Goal: Task Accomplishment & Management: Complete application form

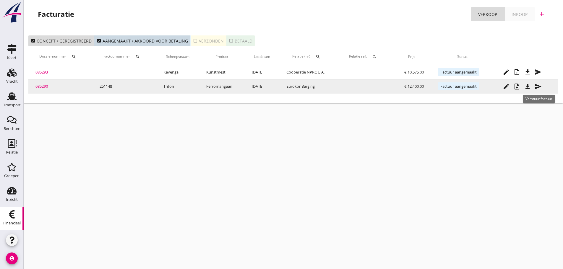
click at [536, 86] on icon "send" at bounding box center [538, 86] width 7 height 7
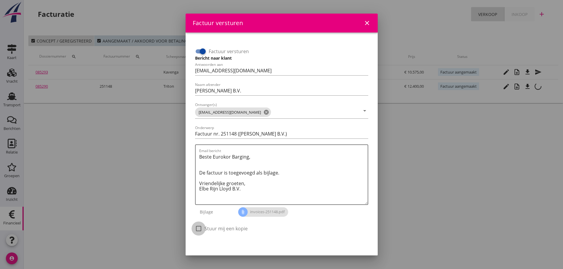
click at [197, 229] on div at bounding box center [199, 229] width 10 height 10
checkbox input "true"
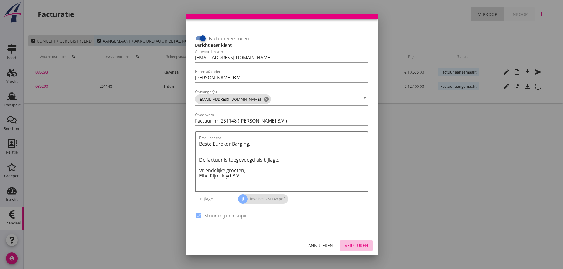
click at [355, 251] on button "Versturen" at bounding box center [356, 246] width 33 height 11
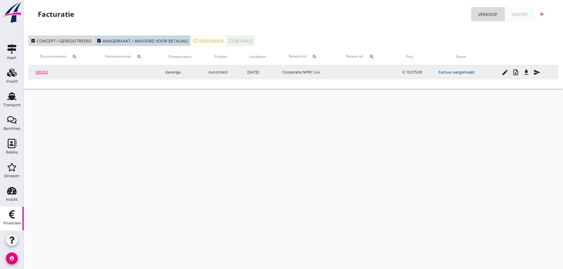
click at [538, 73] on icon "send" at bounding box center [537, 72] width 7 height 7
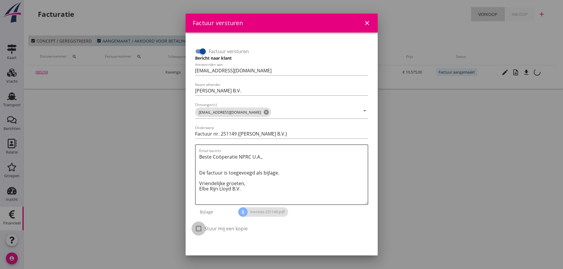
click at [200, 231] on div at bounding box center [199, 229] width 10 height 10
checkbox input "true"
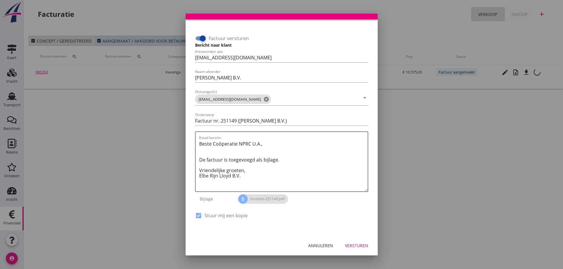
click at [363, 247] on div "Versturen" at bounding box center [356, 246] width 23 height 6
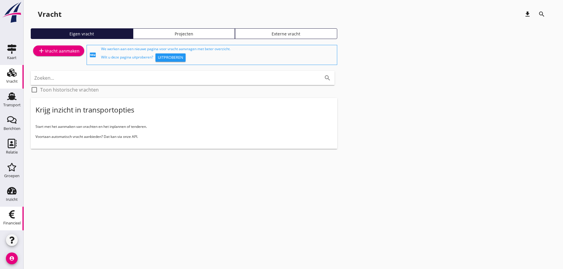
click at [10, 216] on icon "Financieel" at bounding box center [11, 214] width 9 height 9
drag, startPoint x: 6, startPoint y: 220, endPoint x: 48, endPoint y: 175, distance: 61.7
click at [7, 220] on div "Financieel" at bounding box center [11, 223] width 17 height 8
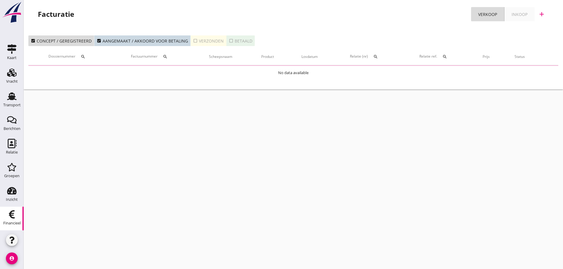
click at [543, 13] on icon "add" at bounding box center [542, 14] width 7 height 7
click at [540, 32] on div "Verkoopfactuur" at bounding box center [538, 28] width 35 height 7
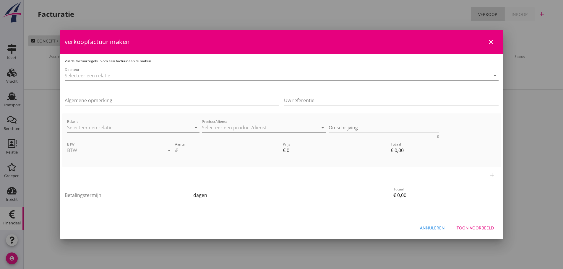
click at [125, 71] on div "Debiteur arrow_drop_down" at bounding box center [282, 76] width 434 height 19
click at [126, 75] on input "Debiteur" at bounding box center [274, 75] width 418 height 9
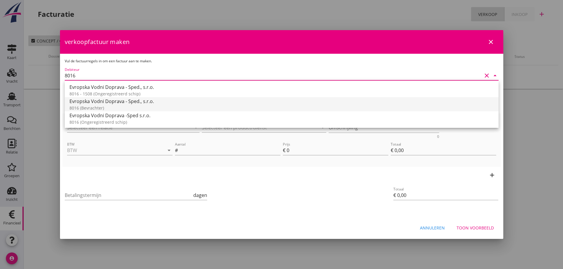
click at [86, 105] on div "8016 (Bevrachter)" at bounding box center [282, 108] width 425 height 6
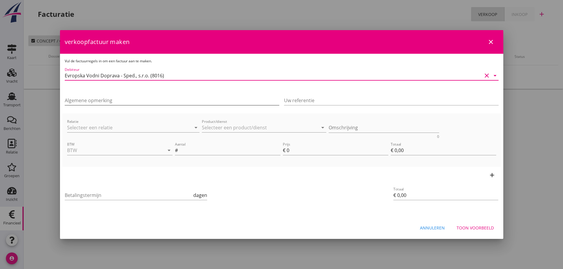
type input "Evropska Vodni Doprava - Sped., s.r.o. (8016)"
click at [90, 99] on input "Algemene opmerking" at bounding box center [172, 100] width 215 height 9
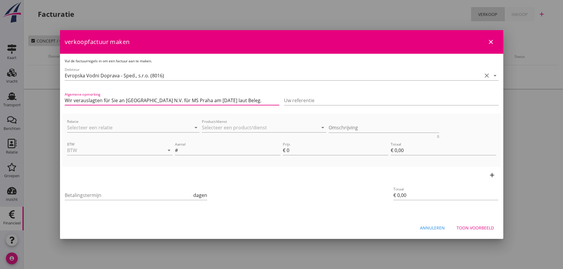
click at [164, 101] on input "Wir verauslagten für Sie an [GEOGRAPHIC_DATA] N.V. für MS Praha am [DATE] laut …" at bounding box center [172, 100] width 215 height 9
type input "Wir verauslagten für Sie an OK Slurink in [GEOGRAPHIC_DATA] für MS [PERSON_NAME…"
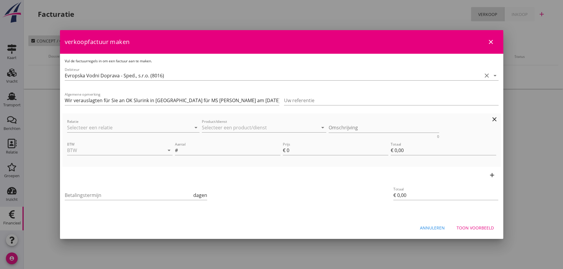
click at [134, 122] on div "Relatie arrow_drop_down" at bounding box center [133, 128] width 133 height 19
click at [131, 130] on input "Relatie" at bounding box center [125, 127] width 116 height 9
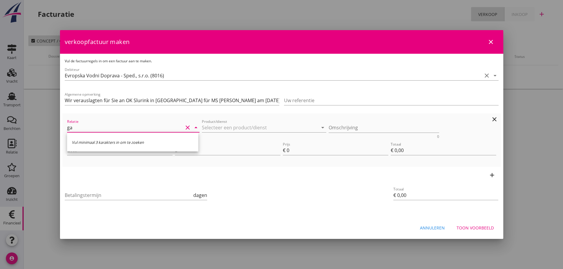
type input "g"
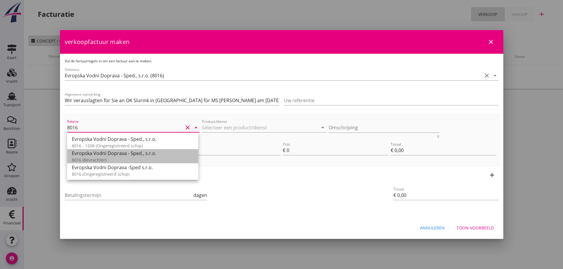
click at [100, 162] on div "8016 (Bevrachter)" at bounding box center [133, 160] width 122 height 6
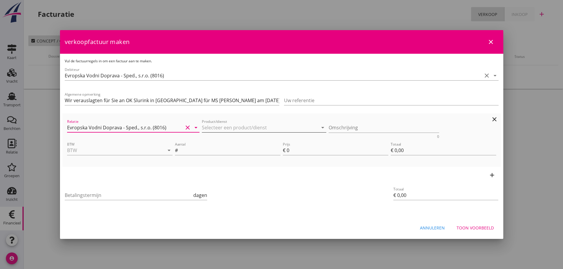
type input "Evropska Vodni Doprava - Sped., s.r.o. (8016)"
click at [241, 127] on input "Product/dienst" at bounding box center [260, 127] width 116 height 9
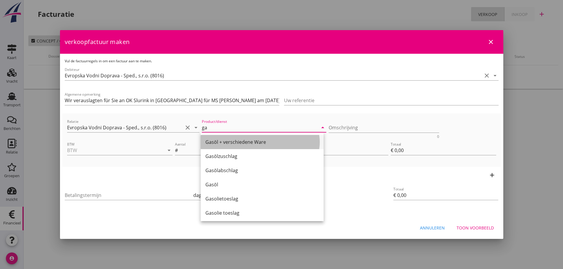
click at [229, 142] on div "Gasöl + verschiedene Ware" at bounding box center [263, 142] width 114 height 7
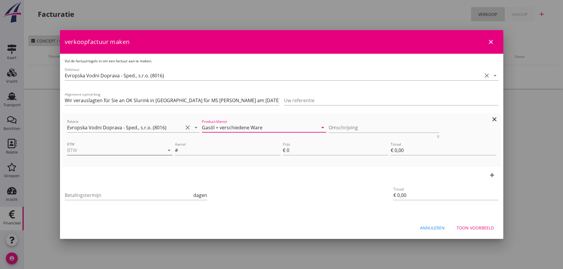
type input "Gasöl + verschiedene Ware"
click at [116, 149] on input "BTW" at bounding box center [111, 150] width 89 height 9
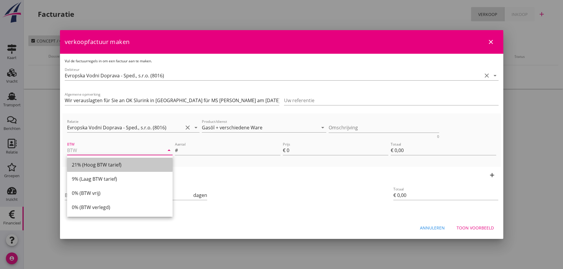
drag, startPoint x: 107, startPoint y: 166, endPoint x: 185, endPoint y: 163, distance: 78.1
click at [109, 166] on div "21% (Hoog BTW tarief)" at bounding box center [120, 164] width 96 height 7
type input "21% (Hoog BTW tarief)"
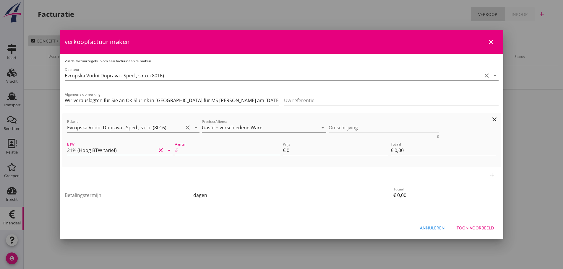
drag, startPoint x: 198, startPoint y: 154, endPoint x: 209, endPoint y: 147, distance: 12.6
click at [198, 153] on input "Aantal" at bounding box center [229, 150] width 101 height 9
type input "1"
type input "2"
type input "€ 2,00"
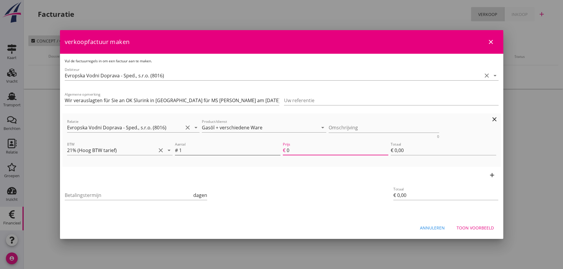
type input "€ 2,00"
type input "23"
type input "€ 23,00"
type input "235"
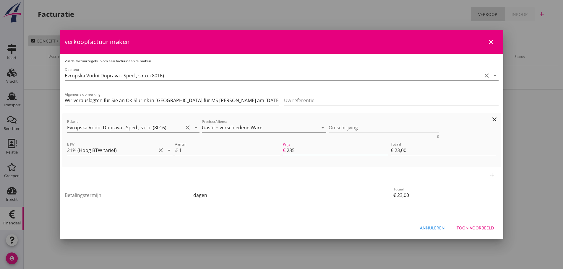
type input "€ 235,00"
type input "2355"
type input "€ 2.355,00"
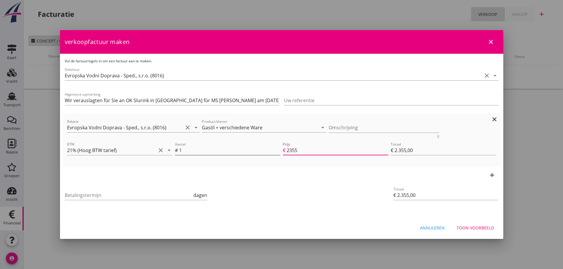
type input "€ 0,00"
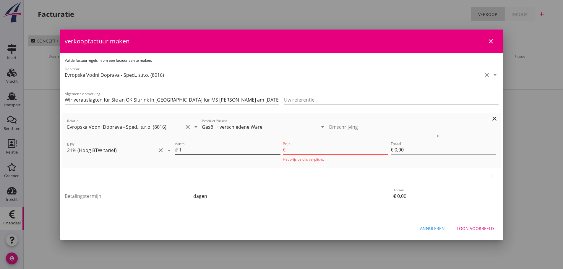
type input "2355.6"
type input "€ 2.355,60"
type input "2355.66"
type input "€ 2.355,66"
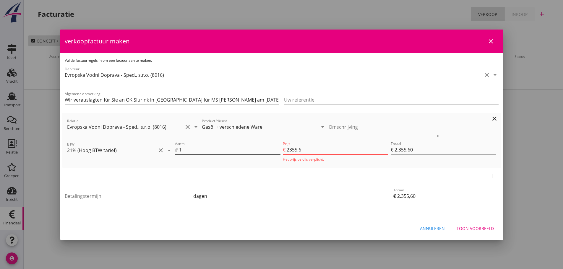
type input "€ 2.355,66"
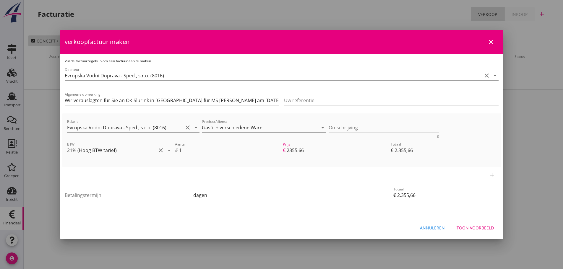
type input "2355.66"
click at [493, 175] on icon "add" at bounding box center [492, 175] width 7 height 7
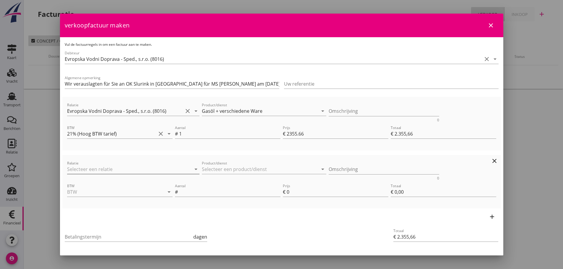
click at [135, 170] on input "Relatie" at bounding box center [125, 169] width 116 height 9
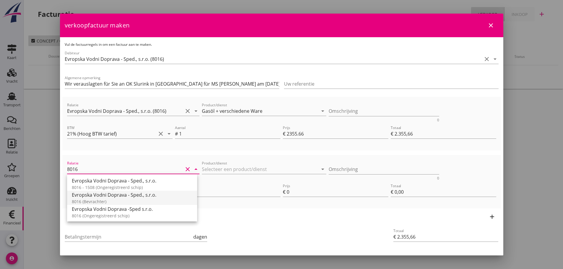
click at [113, 200] on div "8016 (Bevrachter)" at bounding box center [132, 202] width 121 height 6
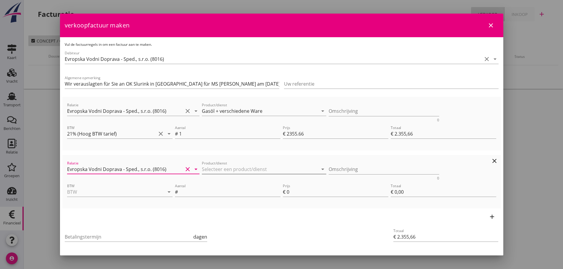
type input "Evropska Vodni Doprava - Sped., s.r.o. (8016)"
click at [232, 167] on input "Product/dienst" at bounding box center [260, 169] width 116 height 9
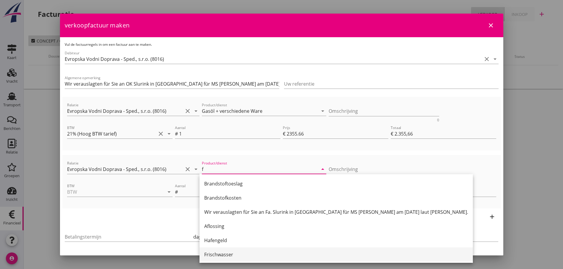
click at [219, 258] on div "Frischwasser" at bounding box center [336, 254] width 264 height 7
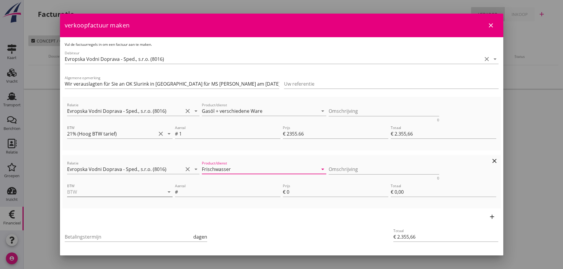
type input "Frischwasser"
click at [98, 192] on input "BTW" at bounding box center [111, 192] width 89 height 9
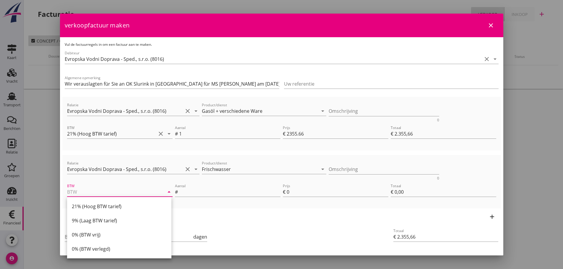
click at [95, 222] on div "9% (Laag BTW tarief)" at bounding box center [119, 220] width 95 height 7
type input "9% (Laag BTW tarief)"
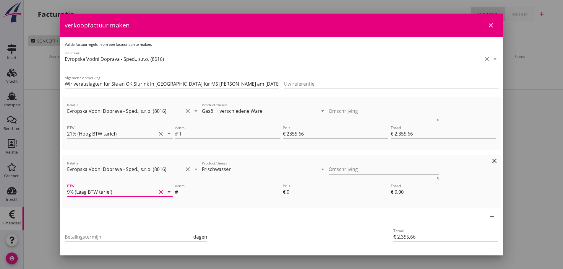
click at [228, 191] on input "Aantal" at bounding box center [229, 192] width 101 height 9
type input "1"
type input "€ 2.359,66"
type input "4"
type input "€ 4,00"
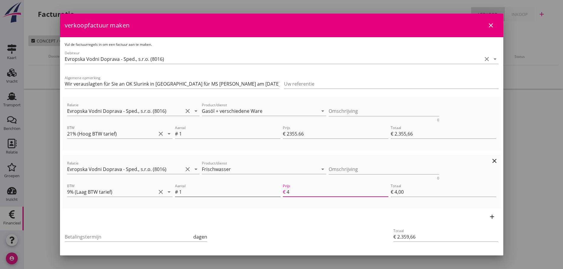
type input "€ 2.355,66"
type input "€ 0,00"
type input "€ 2.360,26"
type input "4.6"
type input "€ 4,60"
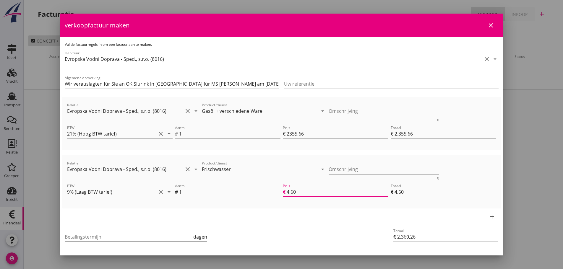
type input "4.60"
click at [76, 239] on input "Betalingstermijn" at bounding box center [129, 236] width 128 height 9
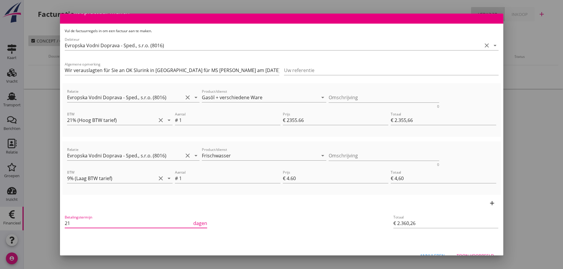
scroll to position [25, 0]
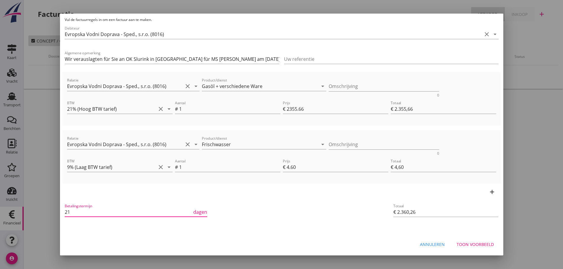
type input "21"
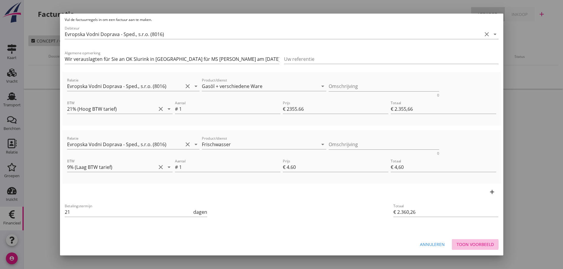
click at [476, 248] on div "Toon voorbeeld" at bounding box center [475, 245] width 37 height 6
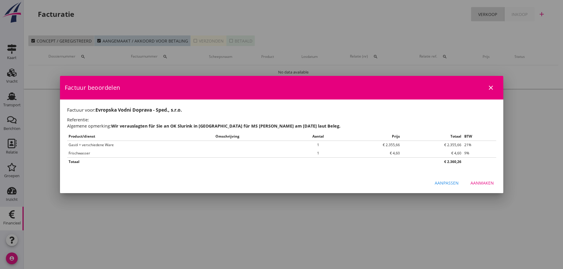
click at [486, 184] on div "Aanmaken" at bounding box center [482, 183] width 23 height 6
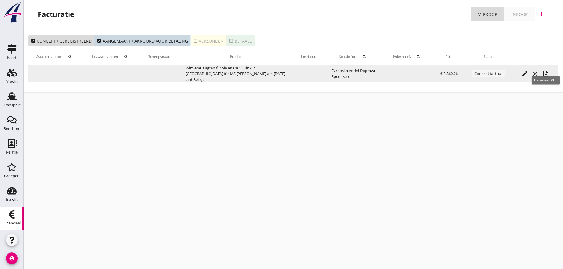
click at [549, 72] on icon "note_add" at bounding box center [546, 73] width 7 height 7
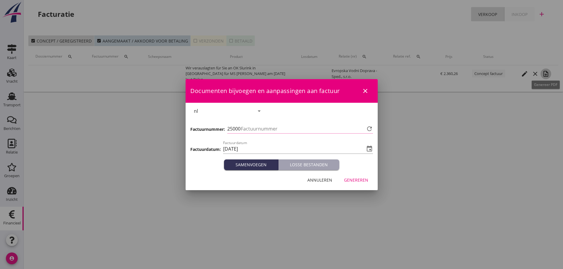
type input "1150"
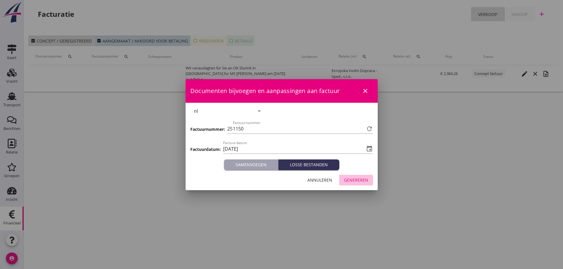
click at [361, 181] on div "Genereren" at bounding box center [356, 180] width 24 height 6
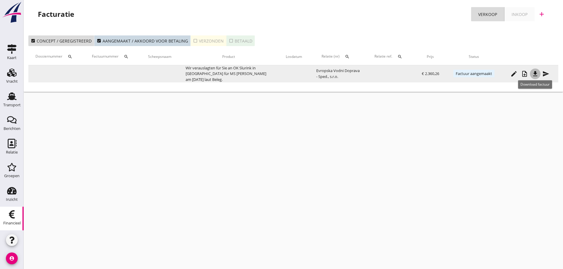
click at [536, 73] on icon "file_download" at bounding box center [535, 73] width 7 height 7
click at [547, 72] on icon "send" at bounding box center [546, 73] width 7 height 7
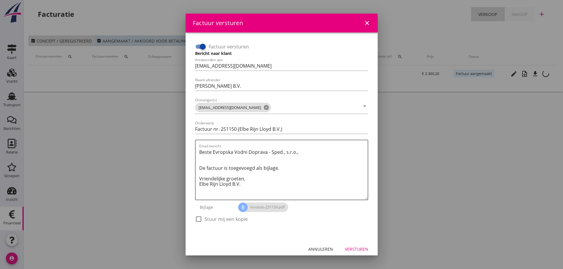
click at [206, 45] on div at bounding box center [203, 47] width 10 height 10
checkbox input "false"
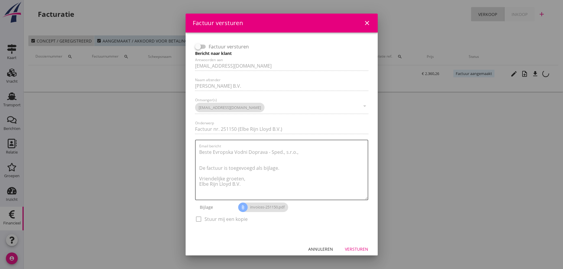
click at [350, 248] on div "Versturen" at bounding box center [356, 249] width 23 height 6
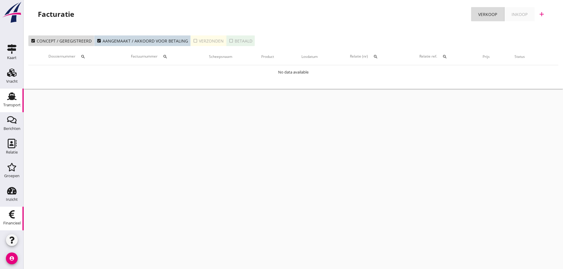
click at [9, 100] on icon "Transport" at bounding box center [11, 96] width 9 height 9
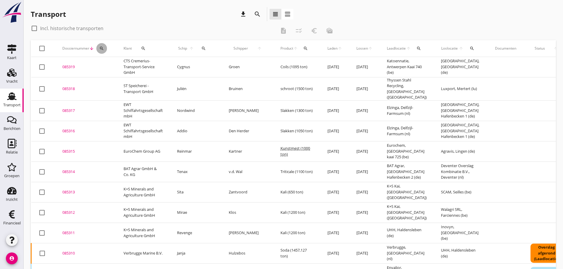
drag, startPoint x: 101, startPoint y: 45, endPoint x: 104, endPoint y: 57, distance: 12.0
click at [101, 46] on button "search" at bounding box center [101, 48] width 11 height 11
click at [104, 67] on input "Zoeken op dossiernummer..." at bounding box center [130, 65] width 62 height 9
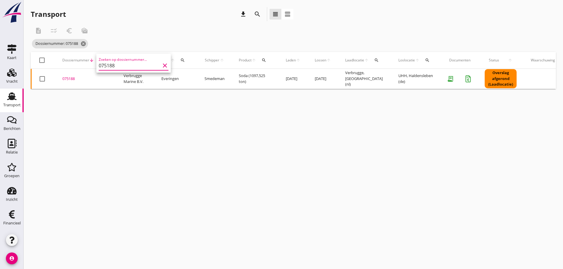
type input "075188"
click at [62, 79] on td "075188 upload_file Drop hier uw bestand om het aan het dossier toe te voegen" at bounding box center [85, 79] width 61 height 20
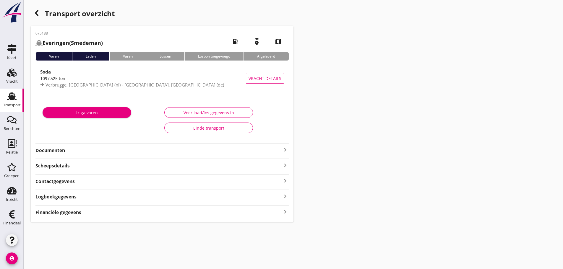
click at [281, 210] on div "Financiële gegevens keyboard_arrow_right" at bounding box center [161, 212] width 253 height 8
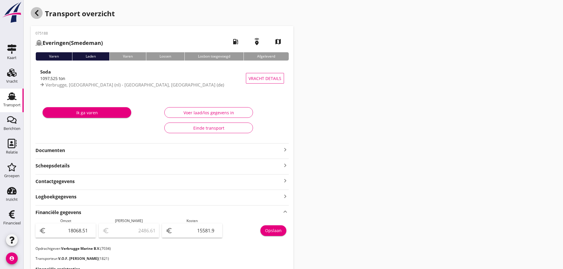
click at [33, 10] on div "button" at bounding box center [37, 13] width 12 height 12
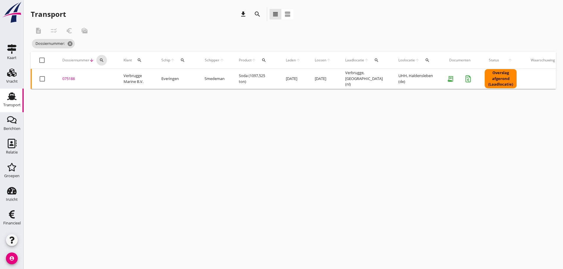
drag, startPoint x: 100, startPoint y: 61, endPoint x: 108, endPoint y: 69, distance: 11.3
click at [100, 61] on icon "search" at bounding box center [101, 60] width 5 height 5
click at [111, 75] on input "Zoeken op dossiernummer..." at bounding box center [130, 77] width 62 height 9
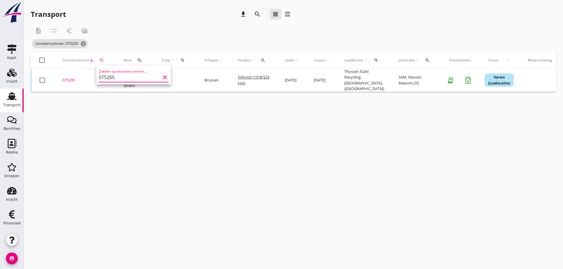
type input "075205"
click at [68, 77] on div "075205" at bounding box center [85, 80] width 47 height 6
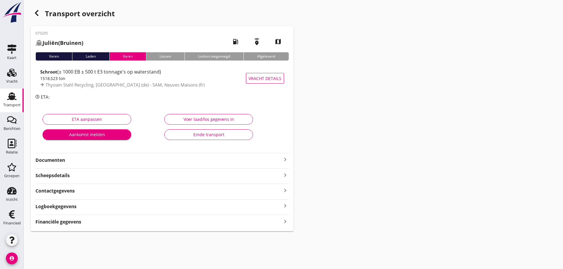
click at [76, 221] on strong "Financiële gegevens" at bounding box center [58, 222] width 46 height 7
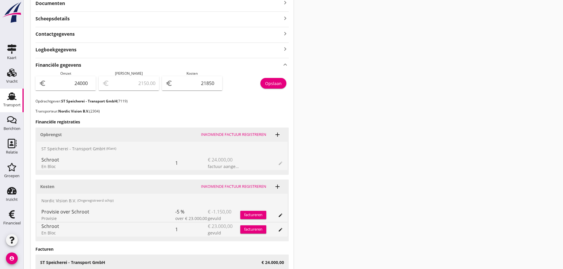
scroll to position [166, 0]
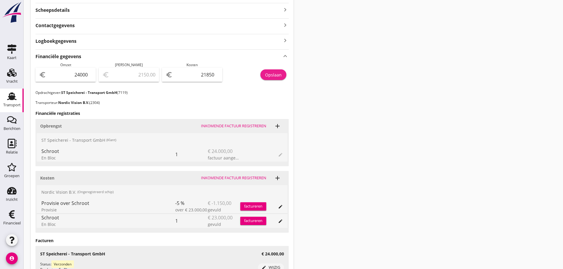
click at [267, 75] on div "Opslaan" at bounding box center [273, 75] width 17 height 6
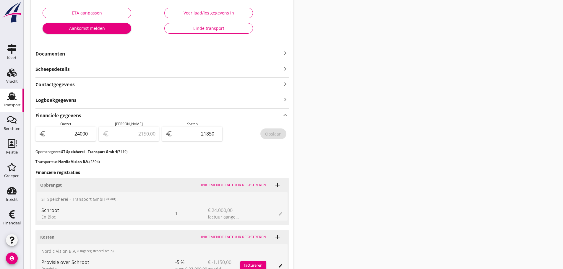
scroll to position [0, 0]
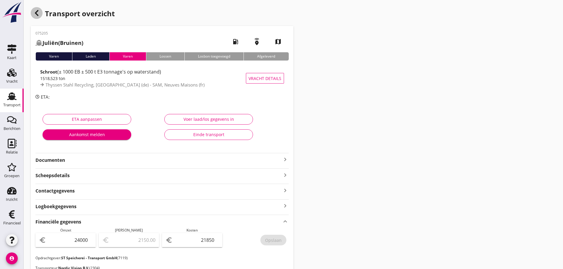
click at [33, 12] on div "button" at bounding box center [37, 13] width 12 height 12
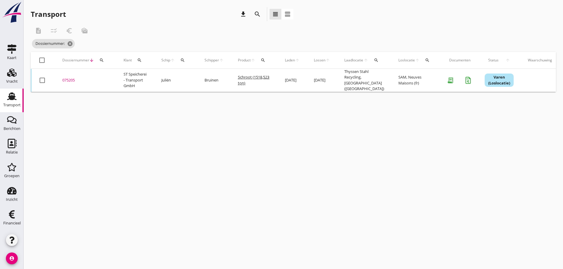
drag, startPoint x: 98, startPoint y: 60, endPoint x: 110, endPoint y: 72, distance: 17.4
click at [98, 60] on div "search" at bounding box center [101, 60] width 11 height 5
click at [115, 78] on input "Zoeken op dossiernummer..." at bounding box center [130, 77] width 62 height 9
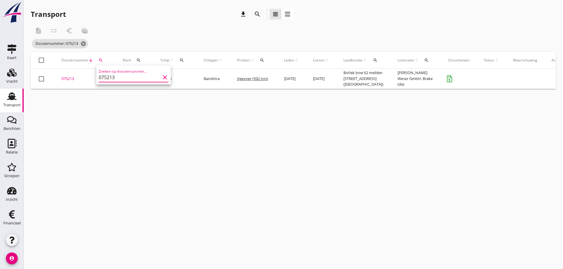
type input "075213"
click at [70, 77] on td "075213 upload_file Drop hier uw bestand om het aan het dossier toe te voegen" at bounding box center [84, 79] width 61 height 20
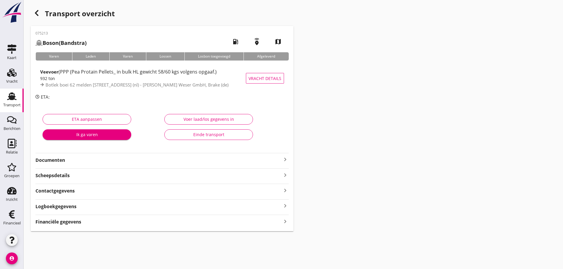
click at [169, 225] on div "Financiële gegevens keyboard_arrow_right" at bounding box center [161, 222] width 253 height 8
click at [36, 15] on icon "button" at bounding box center [36, 12] width 7 height 7
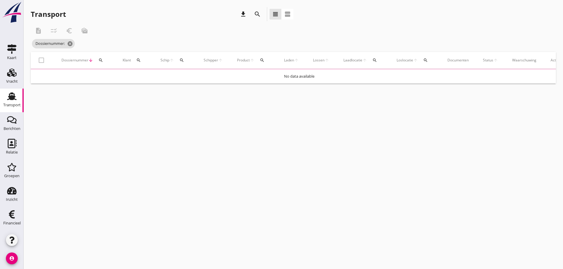
drag, startPoint x: 100, startPoint y: 58, endPoint x: 106, endPoint y: 68, distance: 11.8
click at [100, 58] on icon "search" at bounding box center [100, 60] width 5 height 5
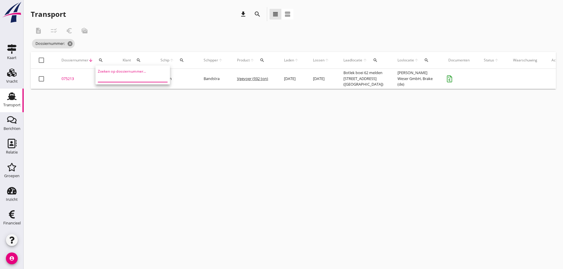
click at [108, 78] on input "Zoeken op dossiernummer..." at bounding box center [129, 77] width 62 height 9
type input "0"
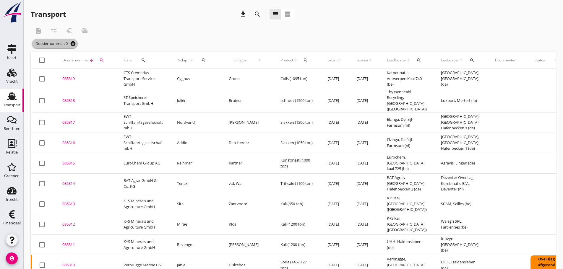
click at [74, 45] on icon "cancel" at bounding box center [73, 44] width 6 height 6
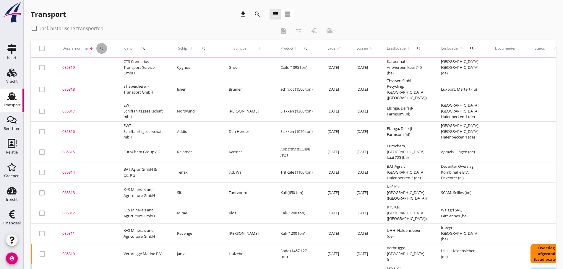
drag, startPoint x: 101, startPoint y: 46, endPoint x: 128, endPoint y: 69, distance: 35.3
click at [104, 48] on icon "search" at bounding box center [101, 48] width 5 height 5
click at [127, 64] on input "Zoeken op dossiernummer..." at bounding box center [130, 65] width 62 height 9
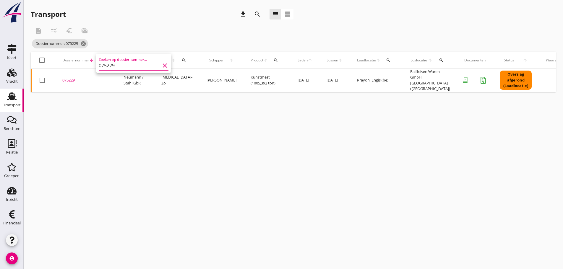
type input "075229"
click at [74, 80] on div "075229" at bounding box center [85, 80] width 47 height 6
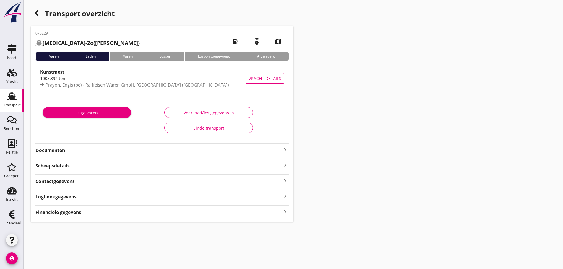
click at [91, 215] on div "Financiële gegevens keyboard_arrow_right" at bounding box center [161, 212] width 253 height 8
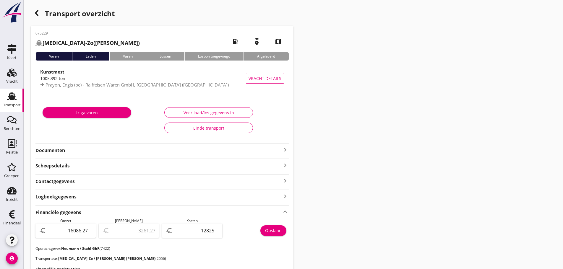
click at [38, 15] on use "button" at bounding box center [37, 13] width 4 height 6
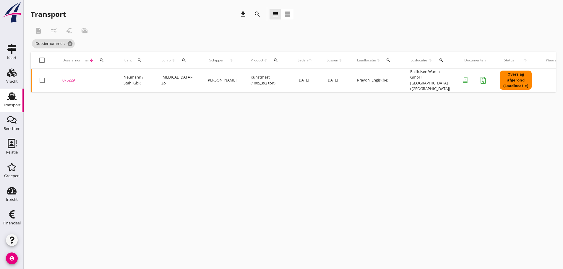
click at [103, 63] on button "search" at bounding box center [101, 60] width 11 height 11
click at [105, 77] on input "Zoeken op dossiernummer..." at bounding box center [130, 77] width 62 height 9
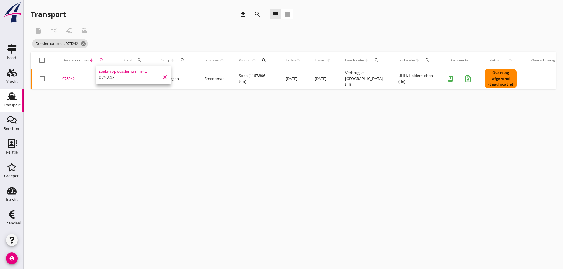
type input "075242"
click at [66, 80] on div "075242" at bounding box center [85, 79] width 47 height 6
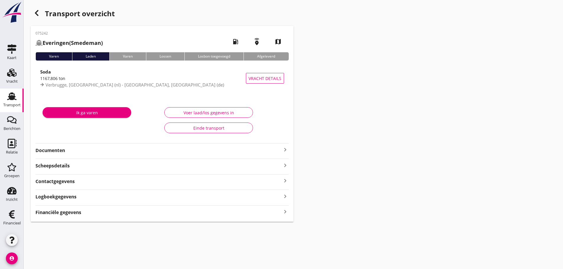
click at [286, 212] on icon "keyboard_arrow_right" at bounding box center [285, 212] width 7 height 8
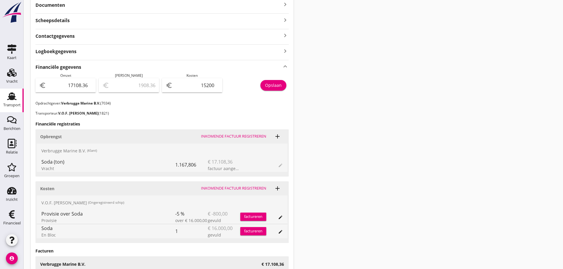
scroll to position [8, 0]
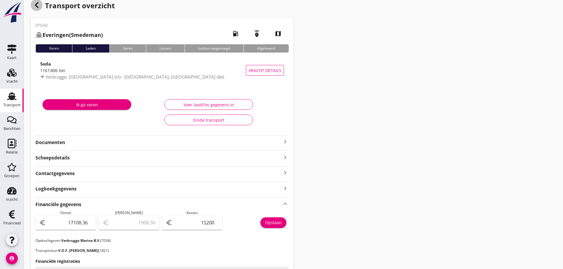
click at [34, 9] on div "button" at bounding box center [37, 5] width 12 height 12
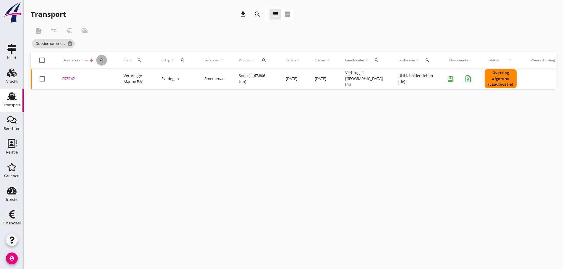
drag, startPoint x: 101, startPoint y: 59, endPoint x: 107, endPoint y: 80, distance: 21.2
click at [101, 59] on icon "search" at bounding box center [101, 60] width 5 height 5
click at [104, 81] on input "Zoeken op dossiernummer..." at bounding box center [130, 77] width 62 height 9
type input "5246"
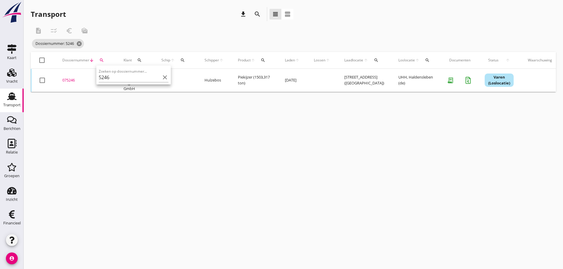
click at [67, 80] on div "075246" at bounding box center [85, 80] width 47 height 6
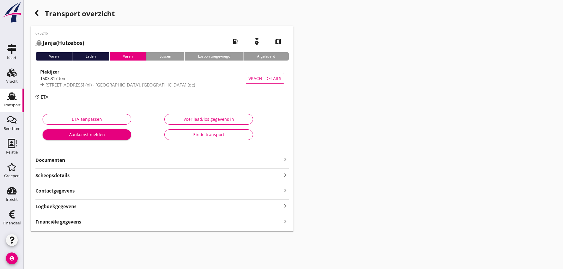
click at [289, 223] on div "075246 Janja (Hulzebos) local_gas_station emergency_share map Varen Laden Varen…" at bounding box center [162, 129] width 263 height 206
click at [285, 222] on icon "keyboard_arrow_right" at bounding box center [285, 222] width 7 height 8
click at [36, 14] on use "button" at bounding box center [37, 13] width 4 height 6
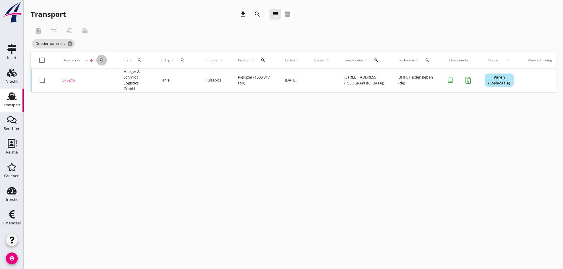
click at [99, 59] on icon "search" at bounding box center [101, 60] width 5 height 5
click at [108, 80] on input "Zoeken op dossiernummer..." at bounding box center [130, 77] width 62 height 9
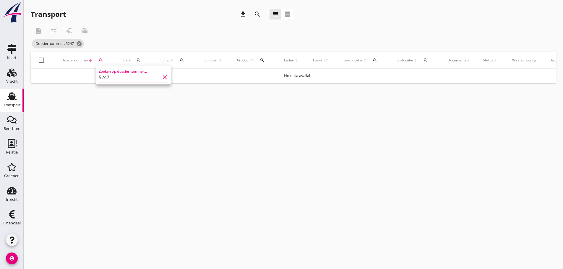
type input "5247"
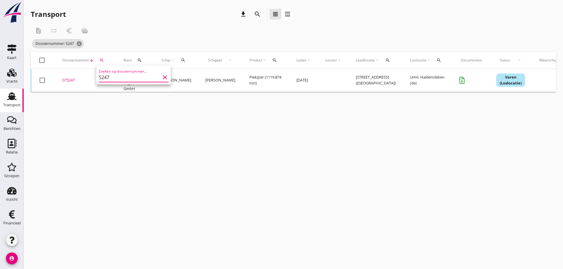
click at [64, 81] on div "075247" at bounding box center [85, 80] width 47 height 6
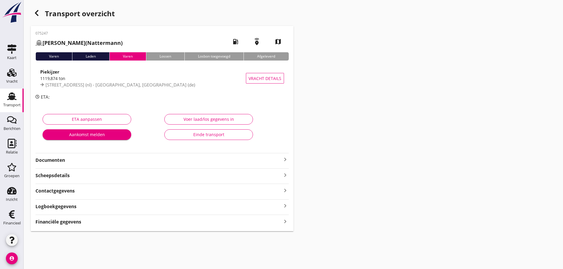
drag, startPoint x: 290, startPoint y: 222, endPoint x: 288, endPoint y: 223, distance: 3.0
click at [289, 223] on div "075247 LENA (Nattermann) local_gas_station emergency_share map Varen Laden Vare…" at bounding box center [162, 129] width 263 height 206
click at [286, 224] on icon "keyboard_arrow_right" at bounding box center [285, 222] width 7 height 8
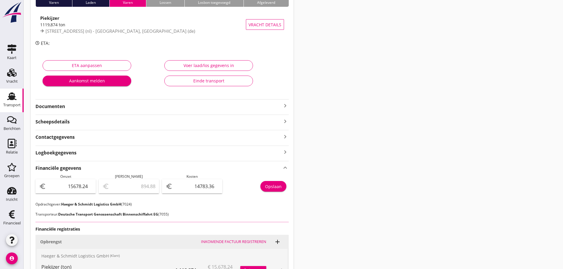
scroll to position [59, 0]
